Goal: Information Seeking & Learning: Learn about a topic

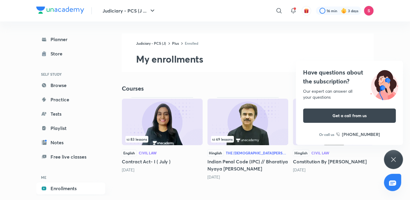
click at [393, 157] on icon at bounding box center [393, 159] width 7 height 7
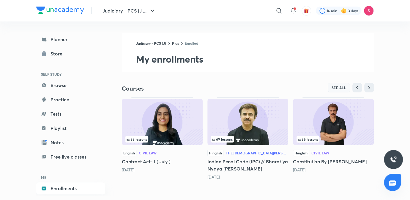
click at [337, 86] on span "SEE ALL" at bounding box center [339, 87] width 15 height 4
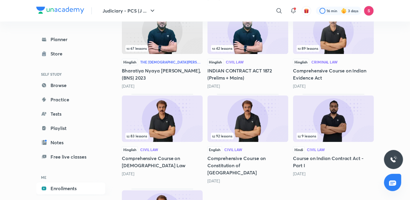
scroll to position [197, 0]
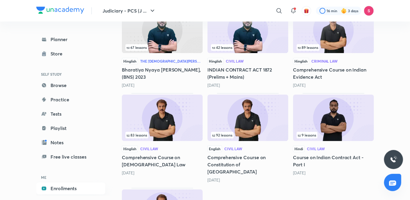
click at [184, 118] on img at bounding box center [162, 117] width 81 height 46
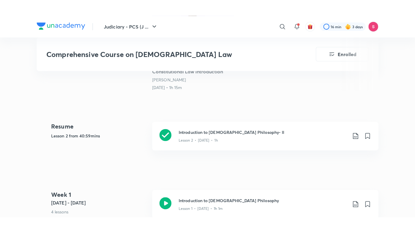
scroll to position [236, 0]
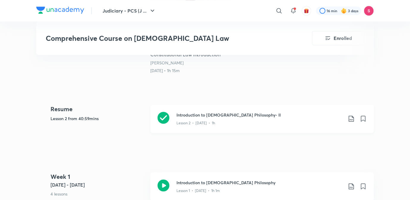
click at [200, 120] on p "Lesson 2 • [DATE] • 1h" at bounding box center [196, 122] width 39 height 5
